Goal: Download file/media

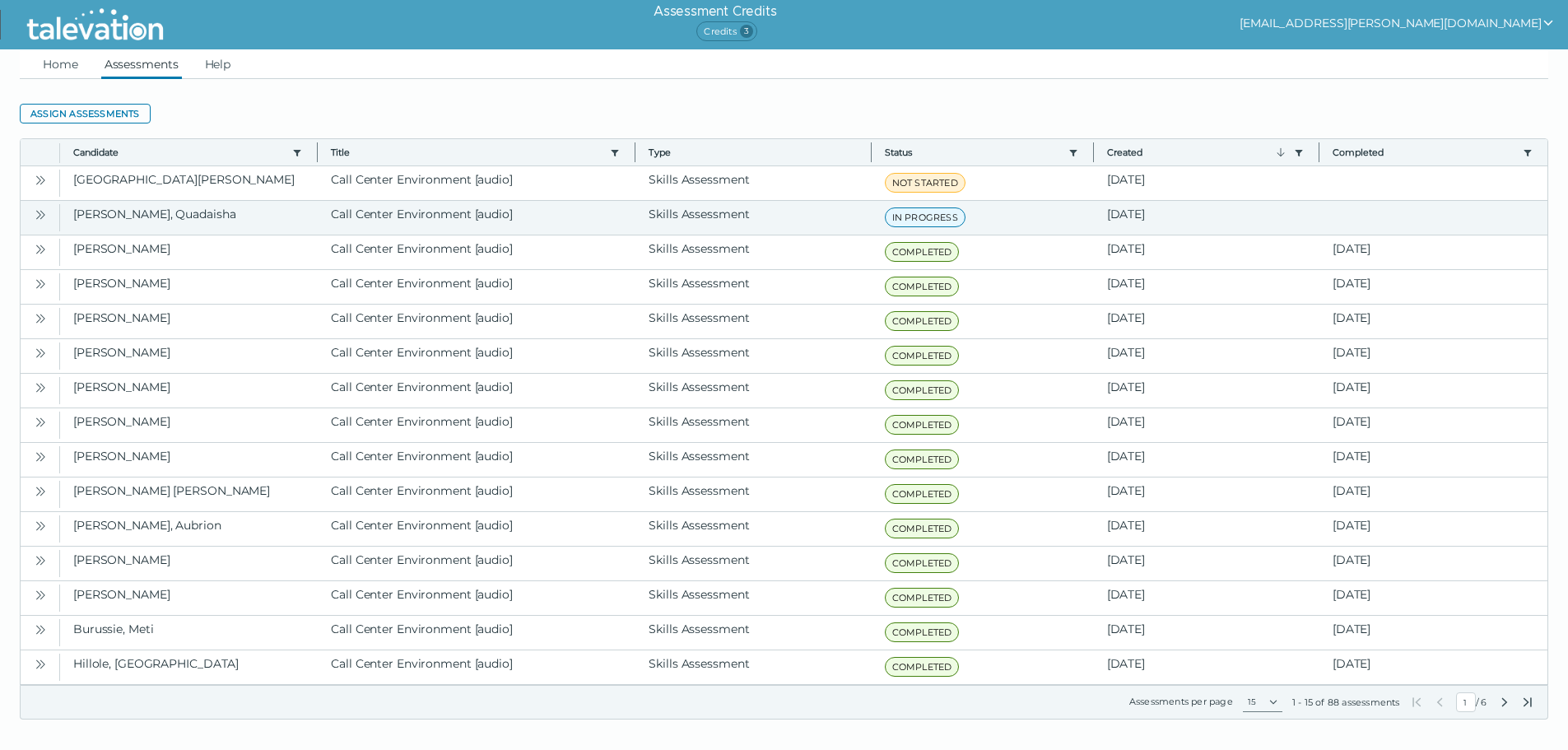
click at [38, 215] on icon "Open" at bounding box center [40, 215] width 13 height 13
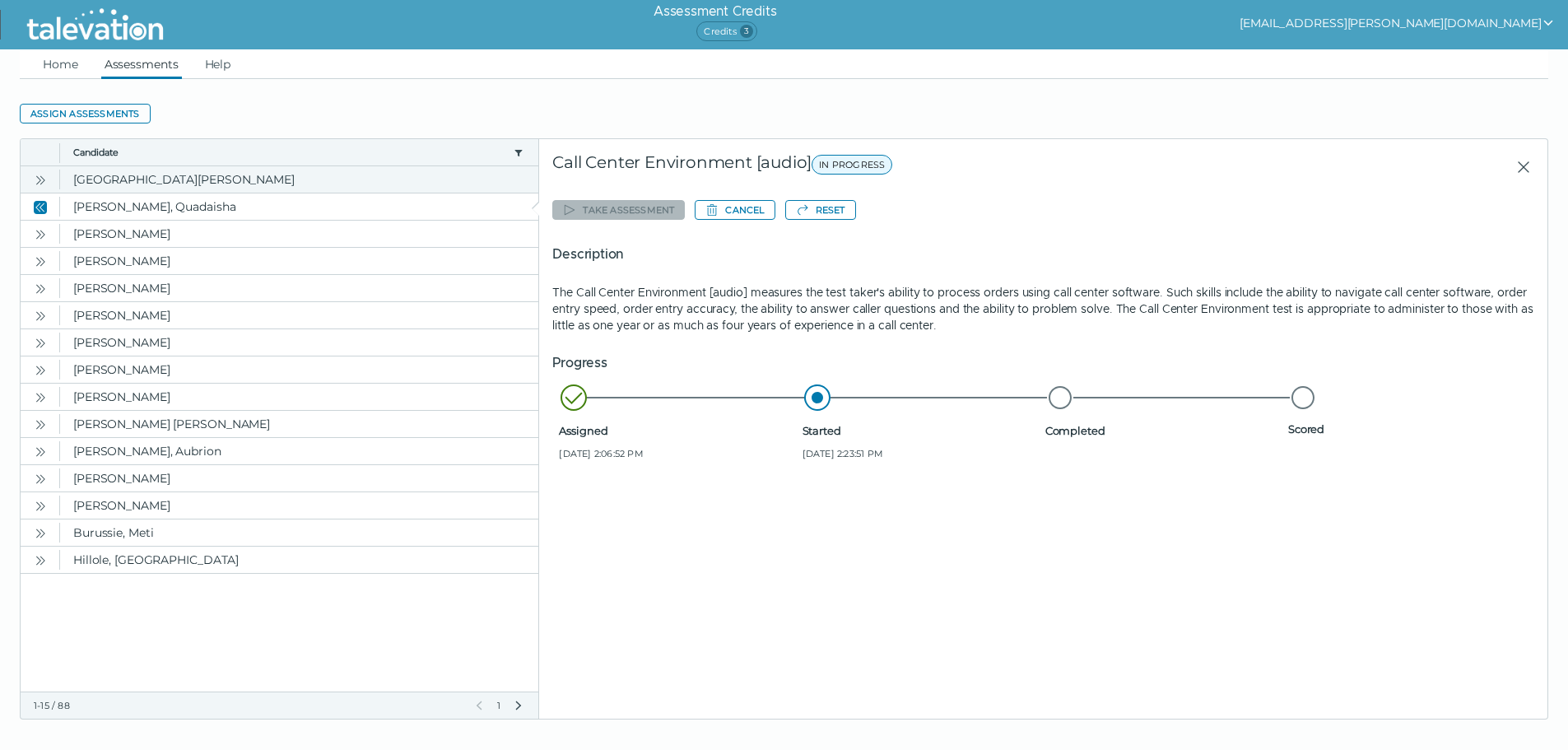
click at [40, 183] on icon "Open" at bounding box center [40, 181] width 13 height 13
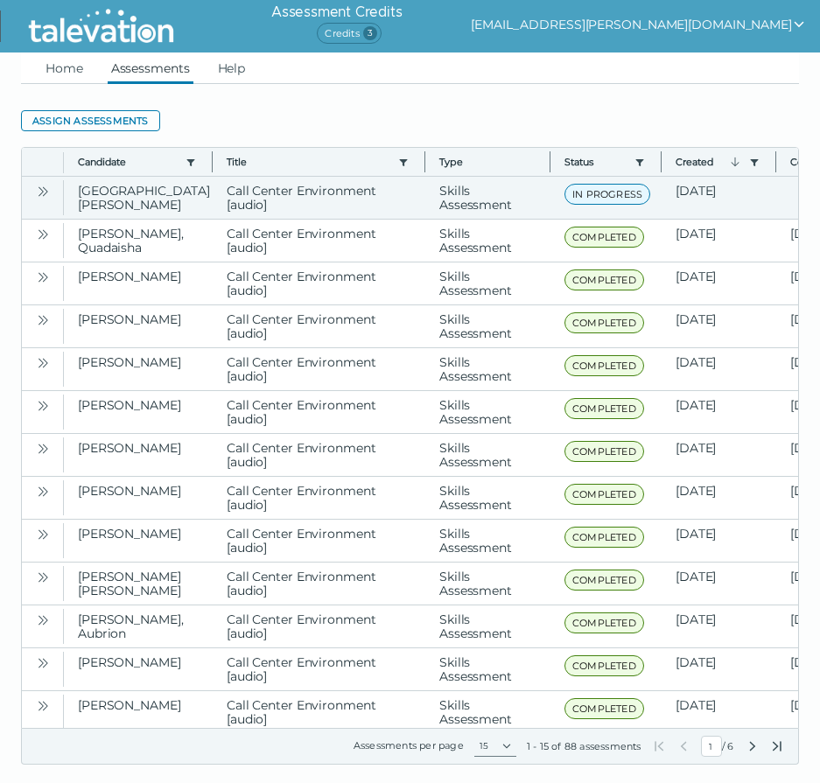
click at [34, 194] on button "Open" at bounding box center [42, 190] width 21 height 21
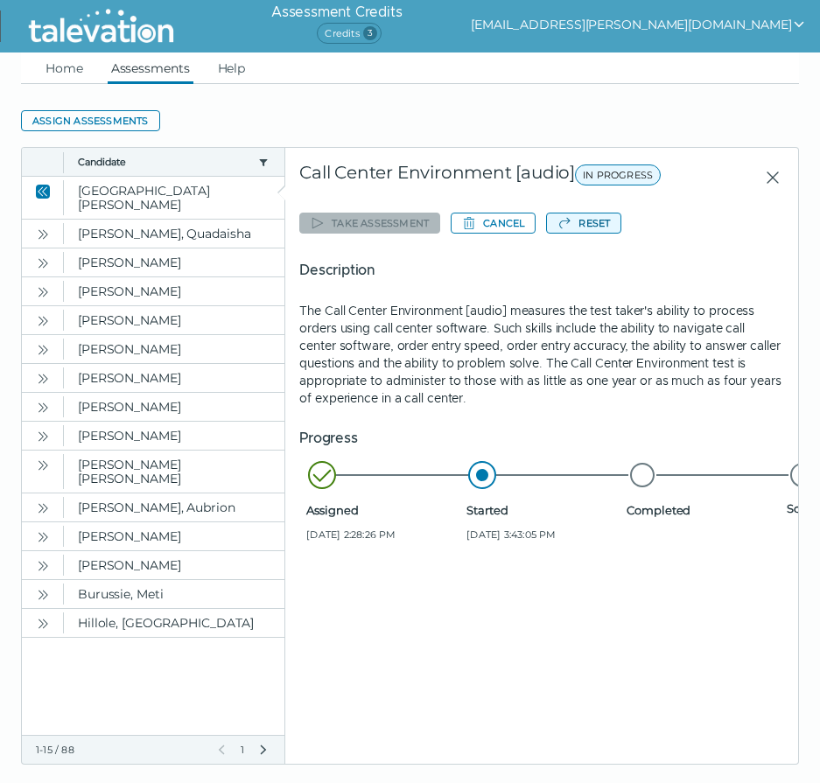
click at [586, 221] on button "Reset" at bounding box center [583, 223] width 75 height 21
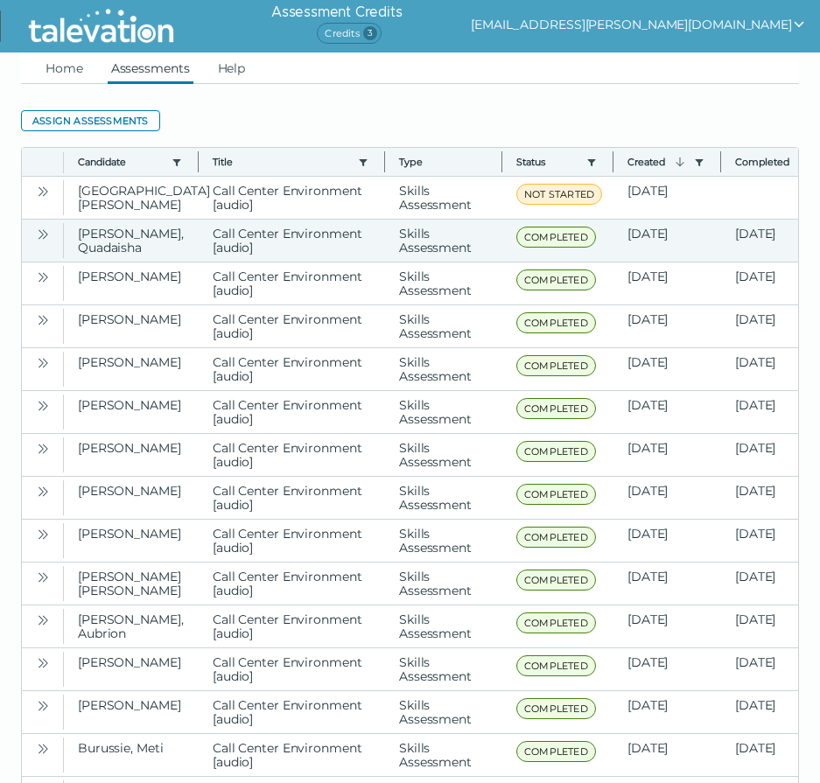
click at [43, 238] on icon "Open" at bounding box center [43, 234] width 14 height 14
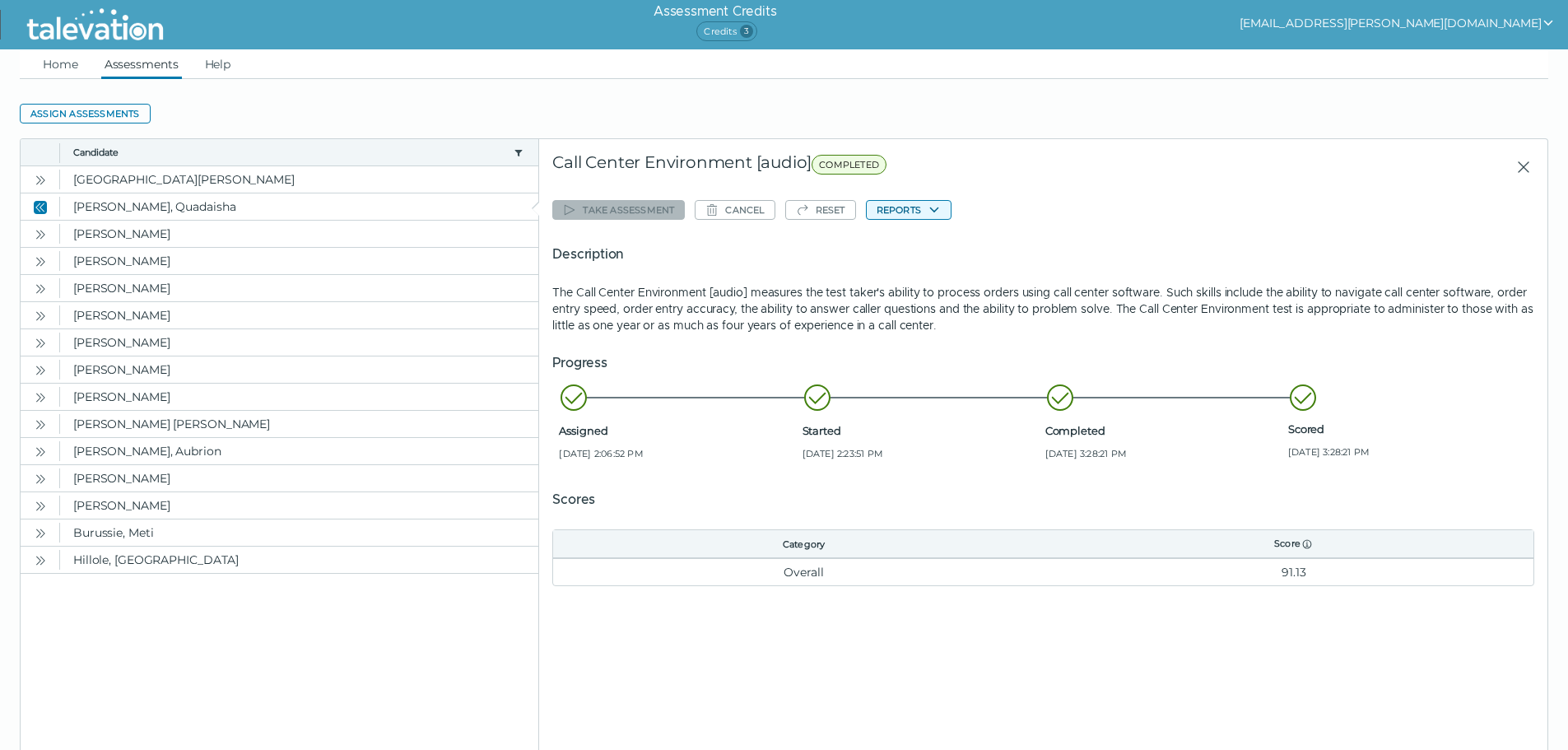
click at [770, 214] on button "Reports" at bounding box center [908, 210] width 86 height 20
click at [770, 239] on button "Call Center Environment [audio]" at bounding box center [965, 242] width 198 height 20
